Goal: Check status: Check status

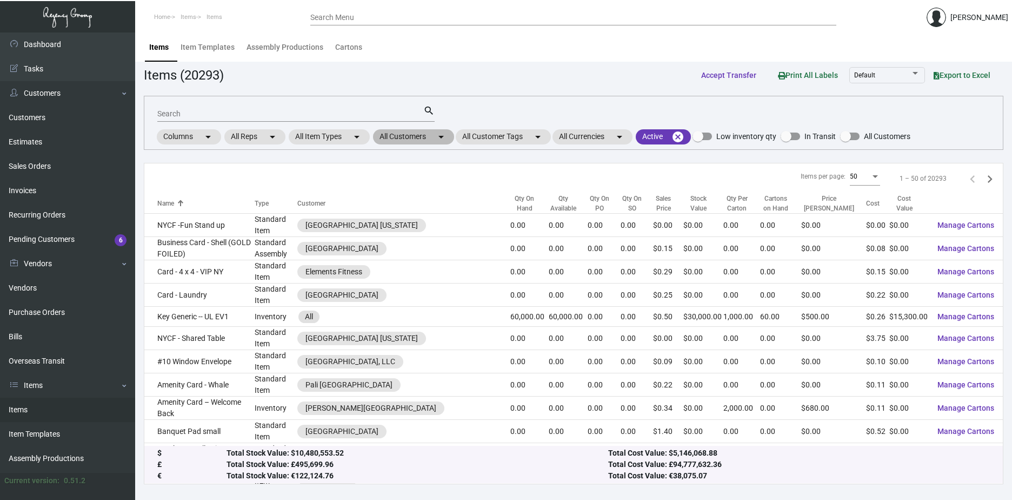
click at [441, 140] on mat-icon "arrow_drop_down" at bounding box center [441, 136] width 13 height 13
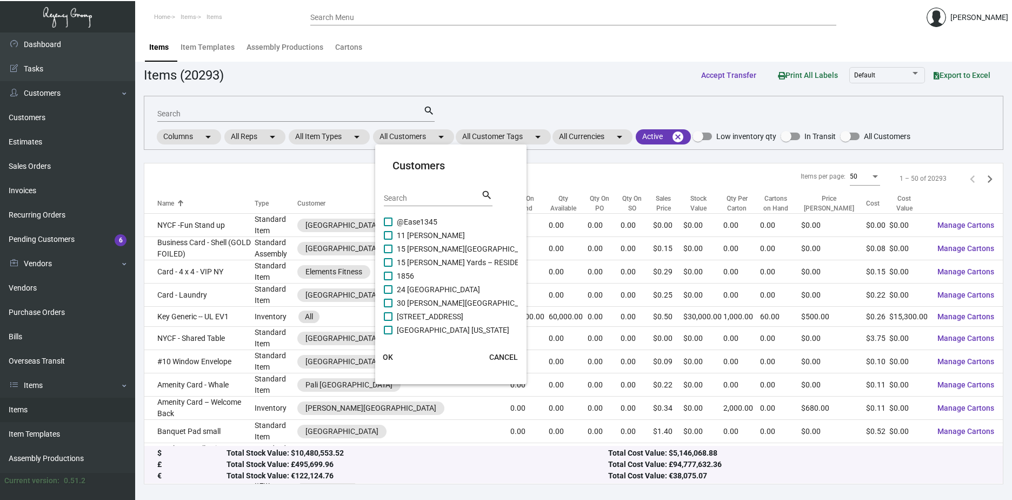
click at [434, 191] on div "Search" at bounding box center [432, 197] width 97 height 17
type input "j"
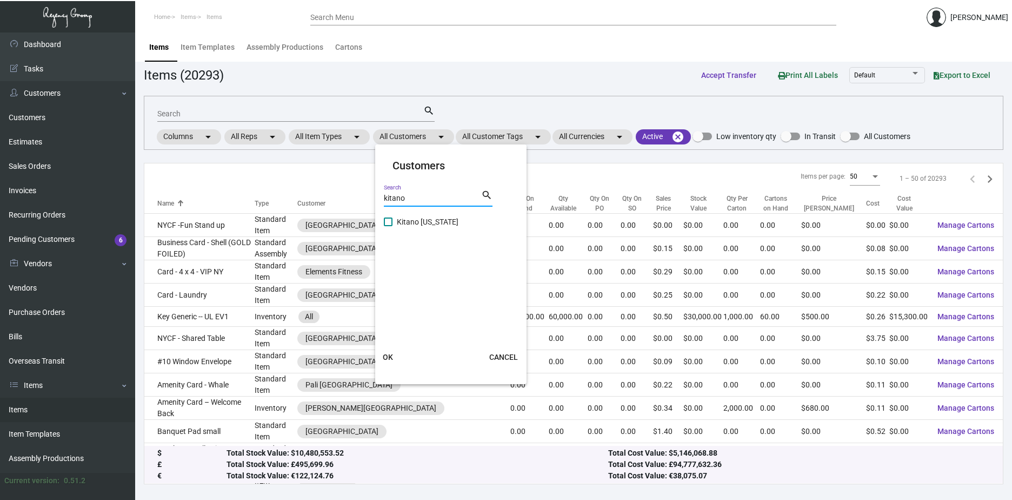
type input "kitano"
click at [385, 222] on span at bounding box center [388, 221] width 9 height 9
click at [388, 226] on input "Kitano [US_STATE]" at bounding box center [388, 226] width 1 height 1
checkbox input "true"
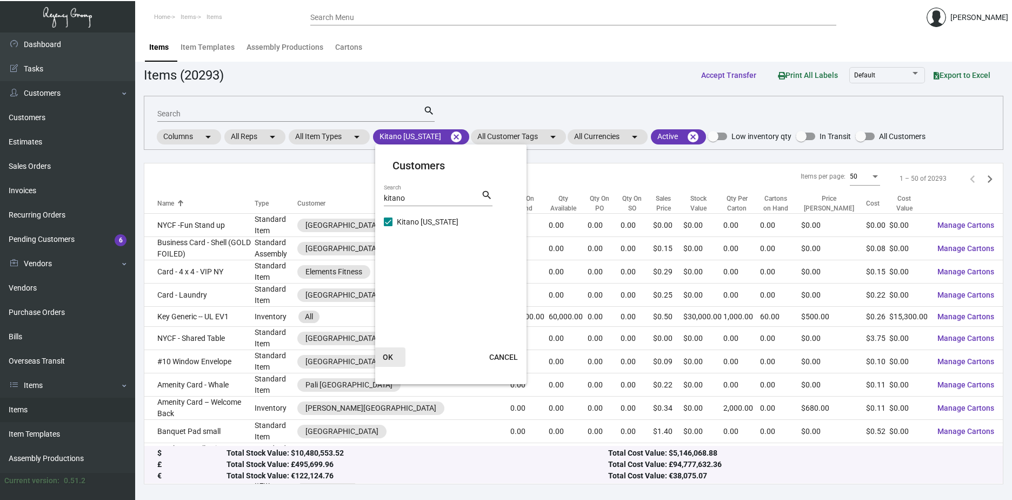
click at [387, 358] on span "OK" at bounding box center [388, 357] width 10 height 9
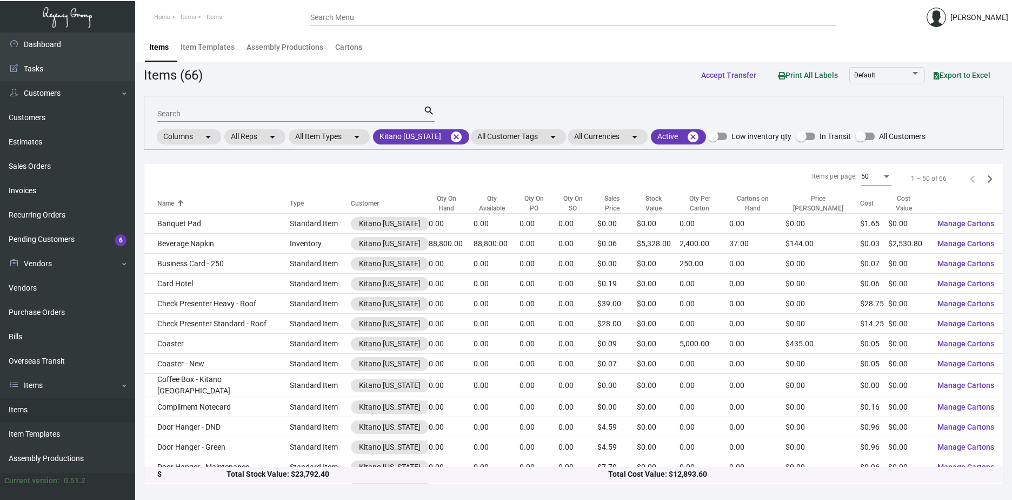
click at [212, 116] on input "Search" at bounding box center [290, 114] width 266 height 9
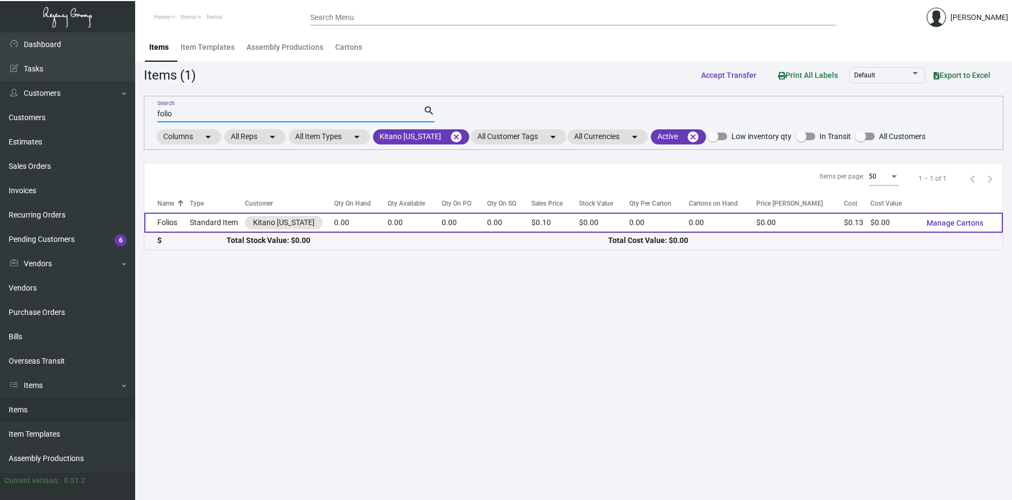
type input "folio"
click at [175, 223] on td "Folios" at bounding box center [166, 222] width 45 height 20
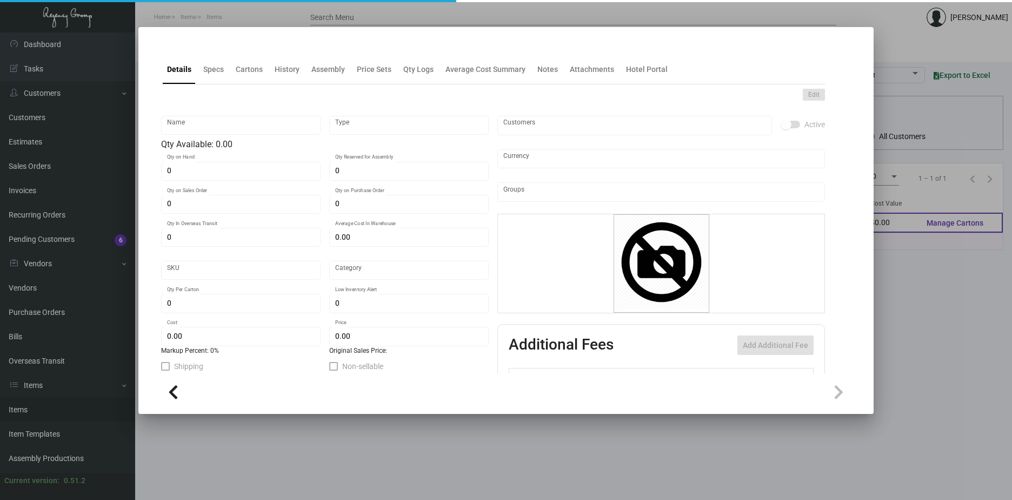
type input "Folios"
type input "Standard Item"
type input "$ 0.00"
type input "1671"
type input "Standard"
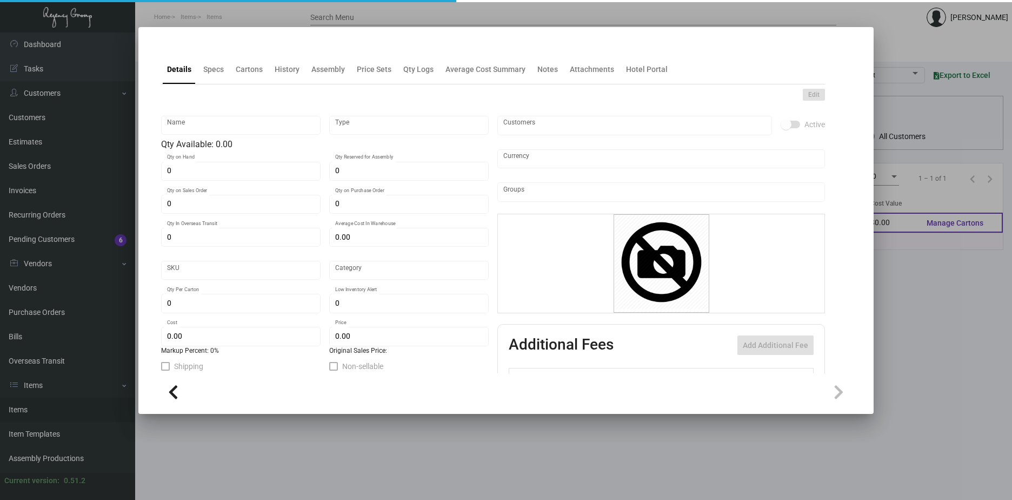
type input "$ 0.12513"
type input "$ 0.095"
type textarea "Folio Sheet: Size 8.5x11, Cougar Natural white opaque 24lb text, Printing 1 col…"
checkbox input "true"
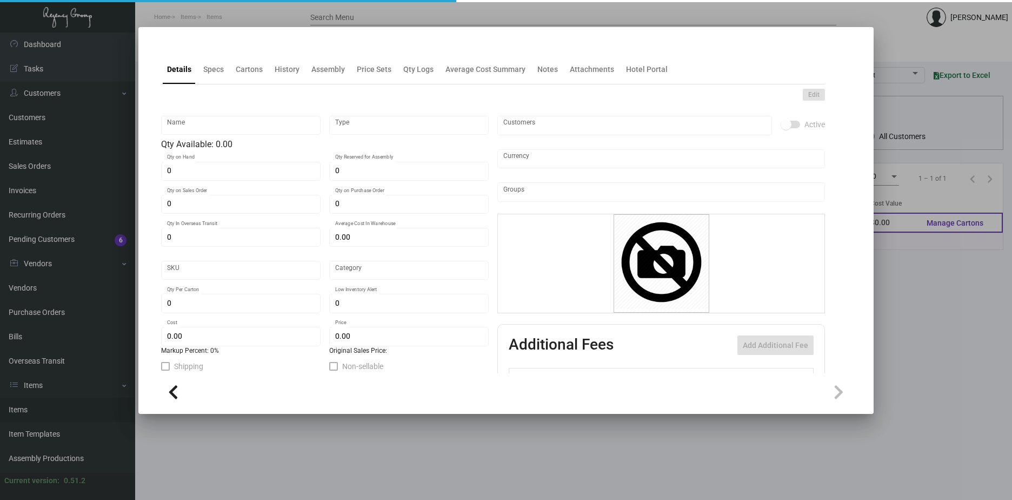
type input "United States Dollar $"
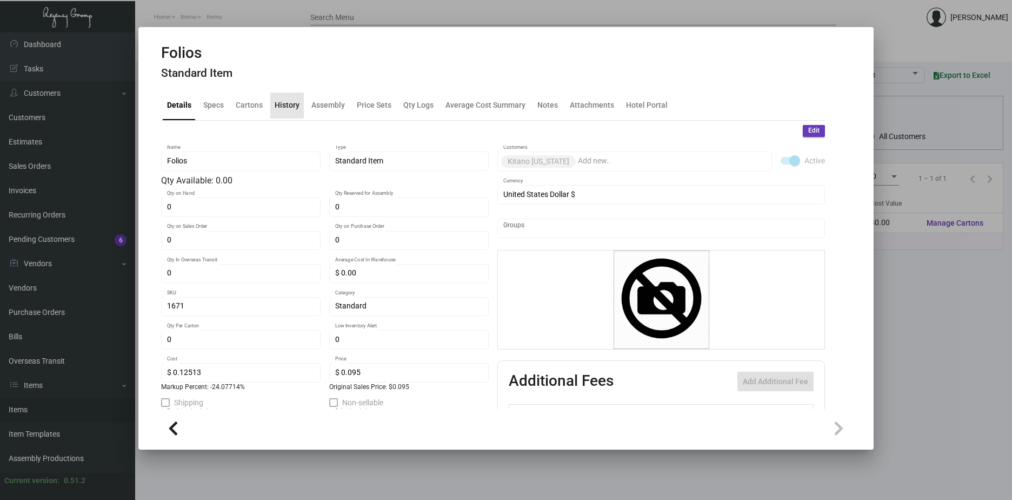
click at [293, 104] on div "History" at bounding box center [287, 104] width 25 height 11
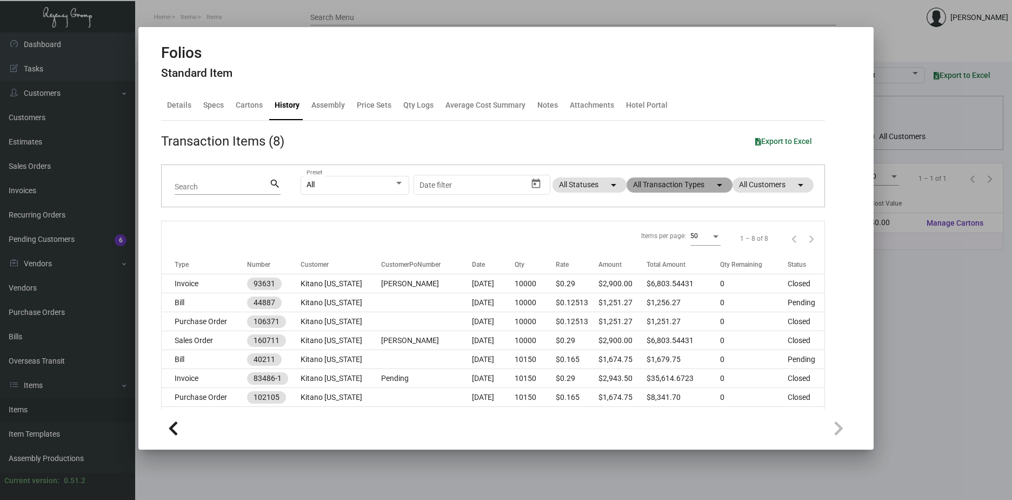
click at [692, 187] on mat-chip "All Transaction Types arrow_drop_down" at bounding box center [680, 184] width 106 height 15
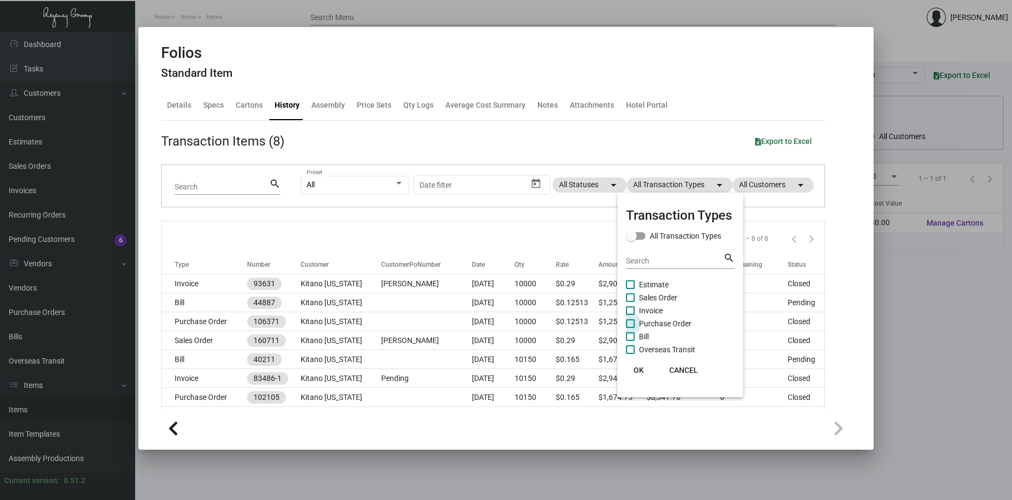
click at [630, 323] on span at bounding box center [630, 323] width 9 height 9
click at [630, 328] on input "Purchase Order" at bounding box center [630, 328] width 1 height 1
checkbox input "true"
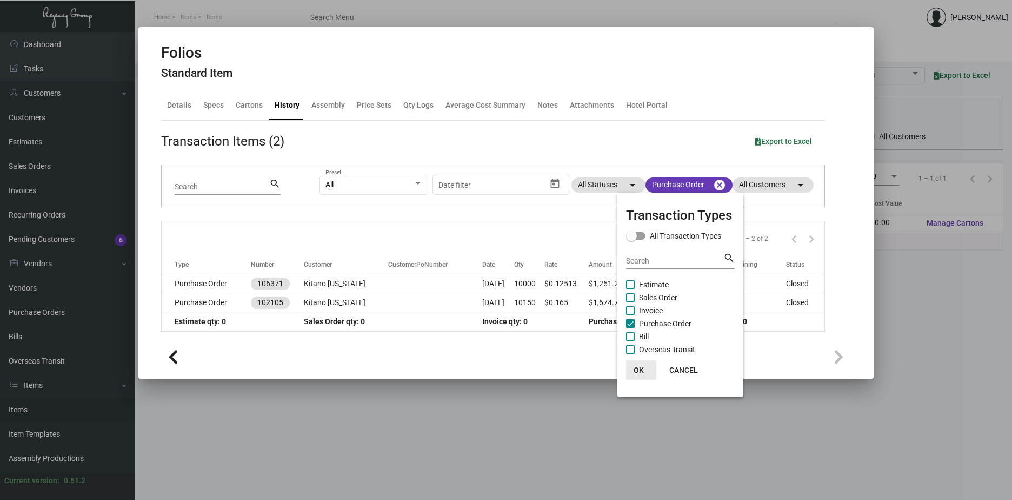
click at [640, 368] on span "OK" at bounding box center [639, 369] width 10 height 9
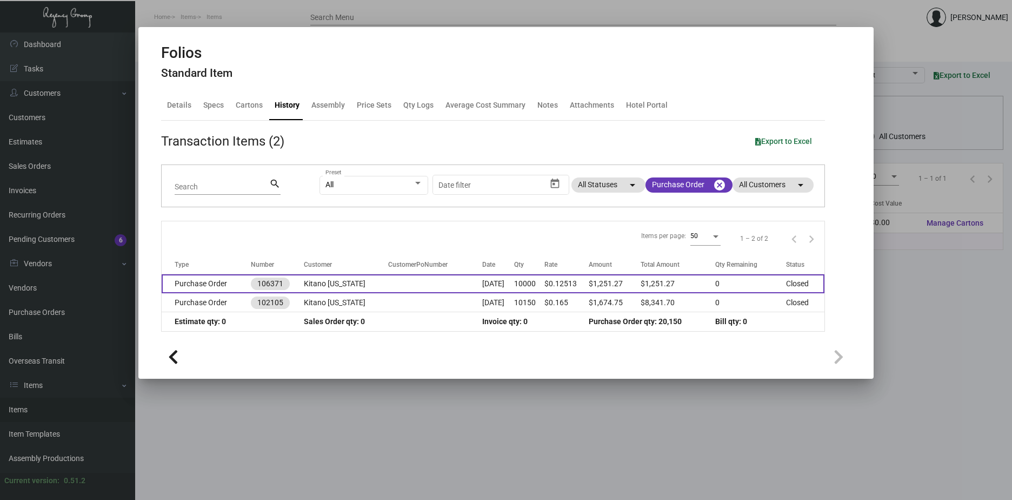
click at [342, 285] on td "Kitano [US_STATE]" at bounding box center [346, 283] width 84 height 19
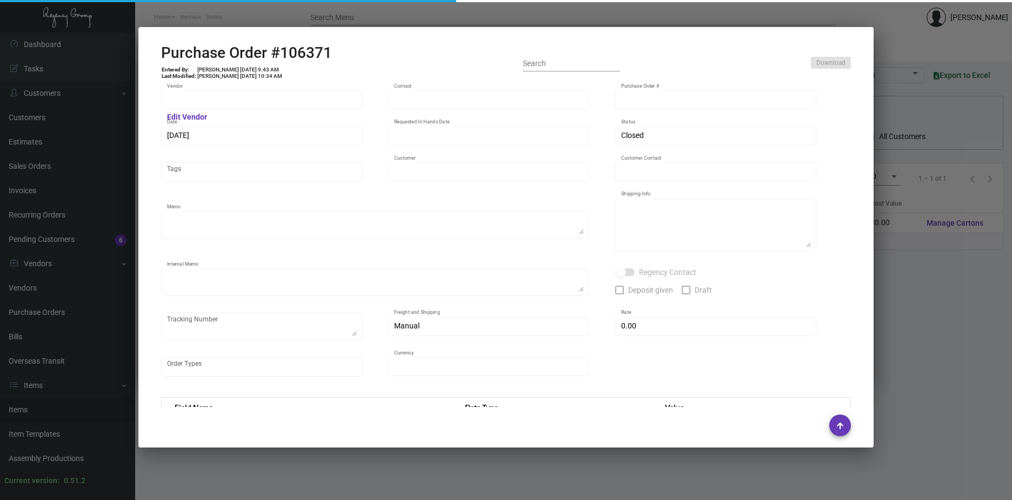
type input "Team Concept"
type input "[PERSON_NAME]"
type input "106371"
type input "[DATE]"
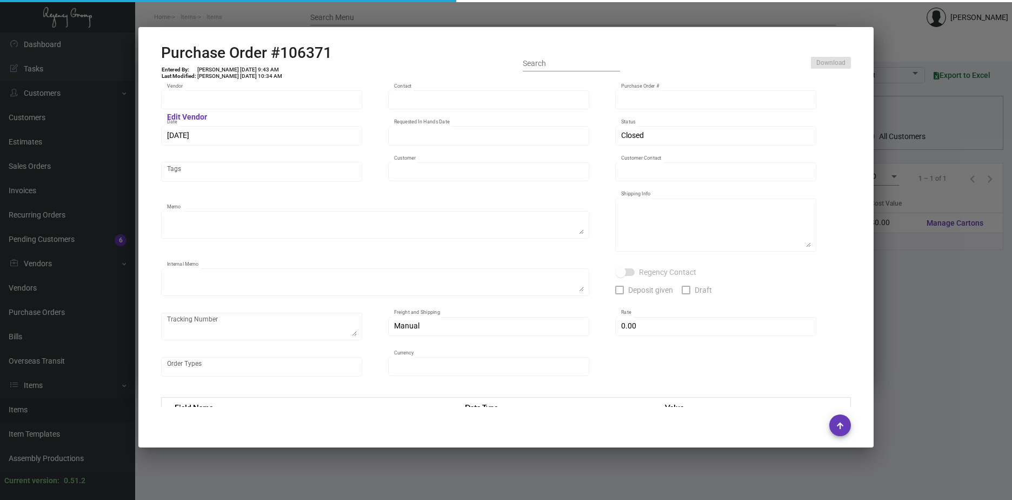
type input "Kitano [US_STATE]"
type input "[PERSON_NAME]"
type textarea "PLEASE SEND PDF PROOFS TO OUR ART TEAM ; [EMAIL_ADDRESS][DOMAIN_NAME] WITH ME I…"
type textarea "Kitano [US_STATE] - [PERSON_NAME][GEOGRAPHIC_DATA][STREET_ADDRESS][US_STATE]"
type textarea "7.15 - Proofs sent over ; APPROVED. // Order is heading into 10 BD TA until shi…"
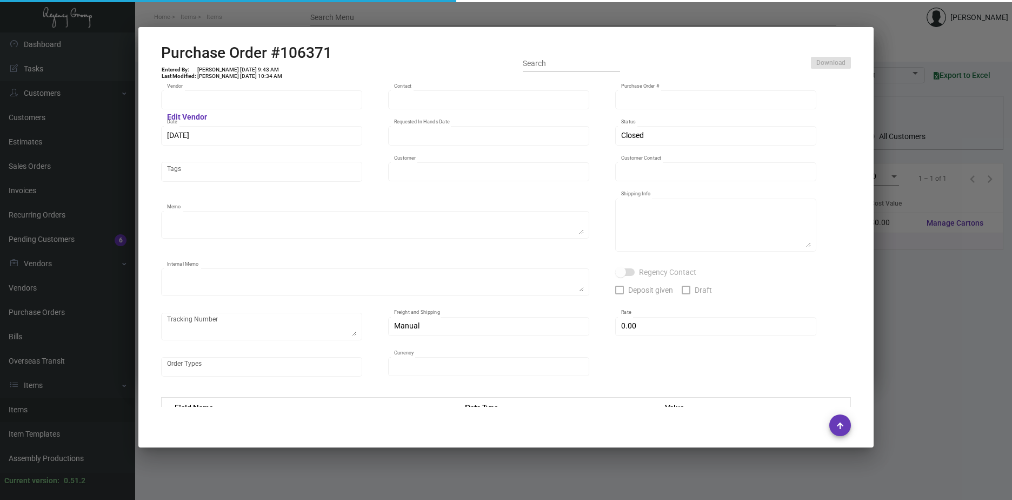
type input "$ 0.00"
type input "United States Dollar $"
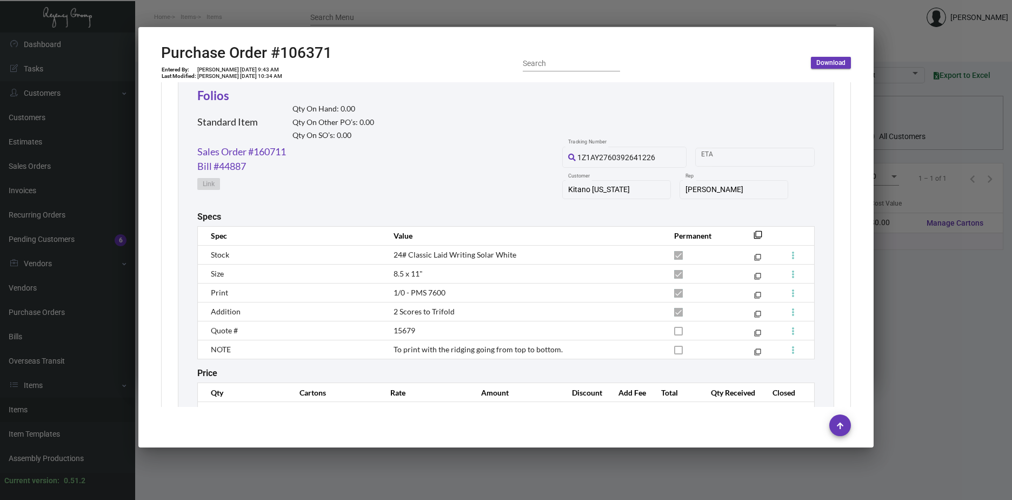
scroll to position [541, 0]
